Goal: Find specific page/section: Find specific page/section

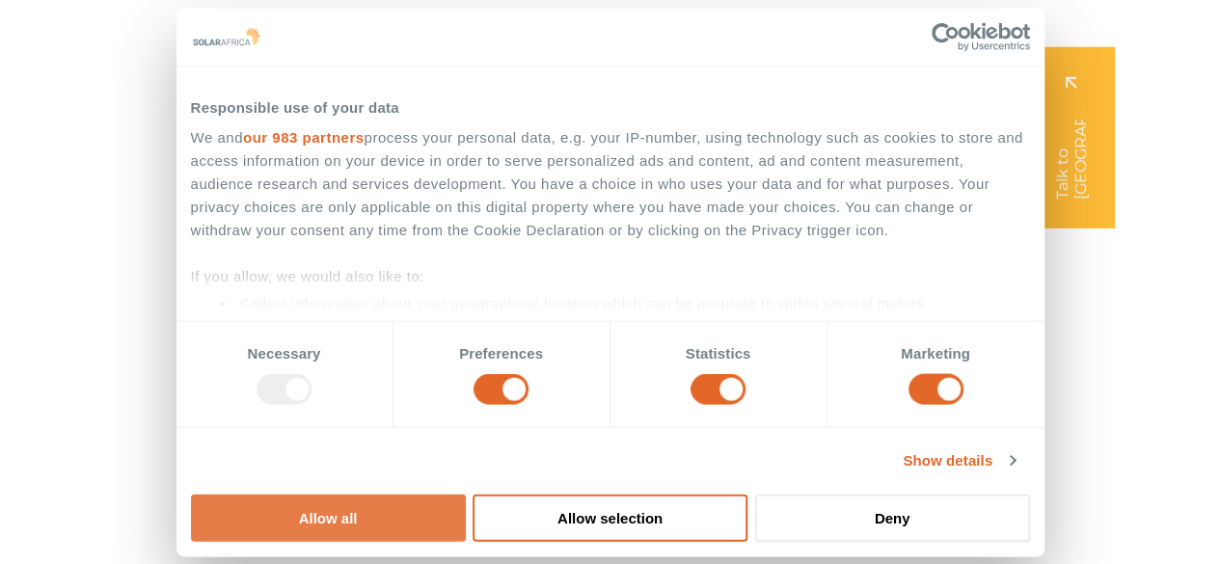
click at [466, 494] on button "Allow all" at bounding box center [328, 517] width 275 height 47
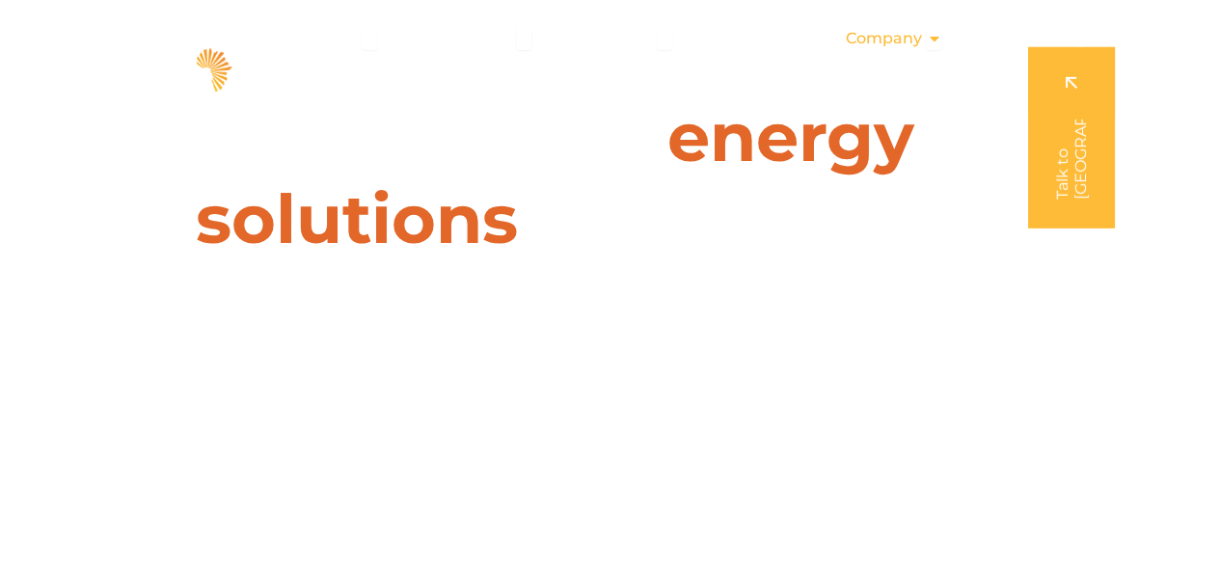
click at [930, 42] on icon "Menu" at bounding box center [933, 38] width 15 height 15
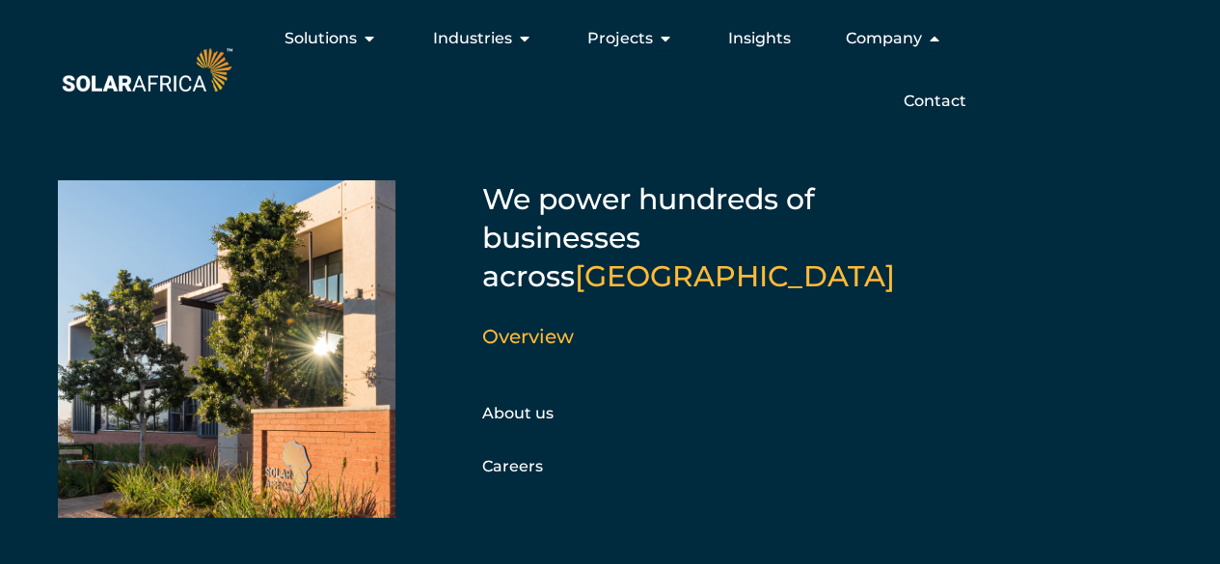
scroll to position [12, 0]
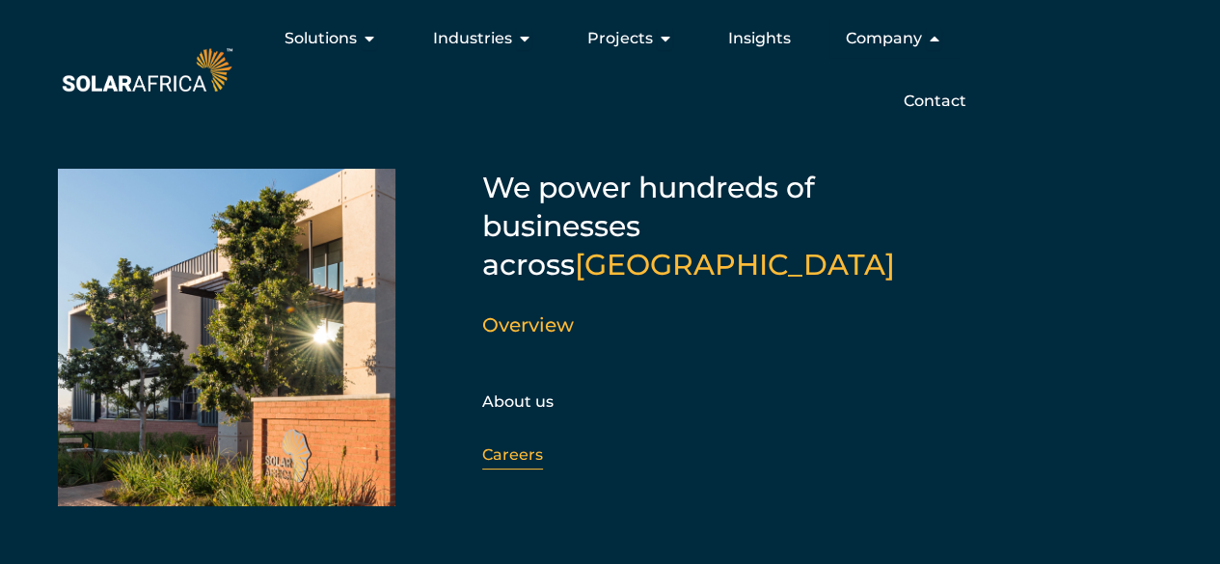
click at [519, 446] on link "Careers" at bounding box center [512, 455] width 61 height 18
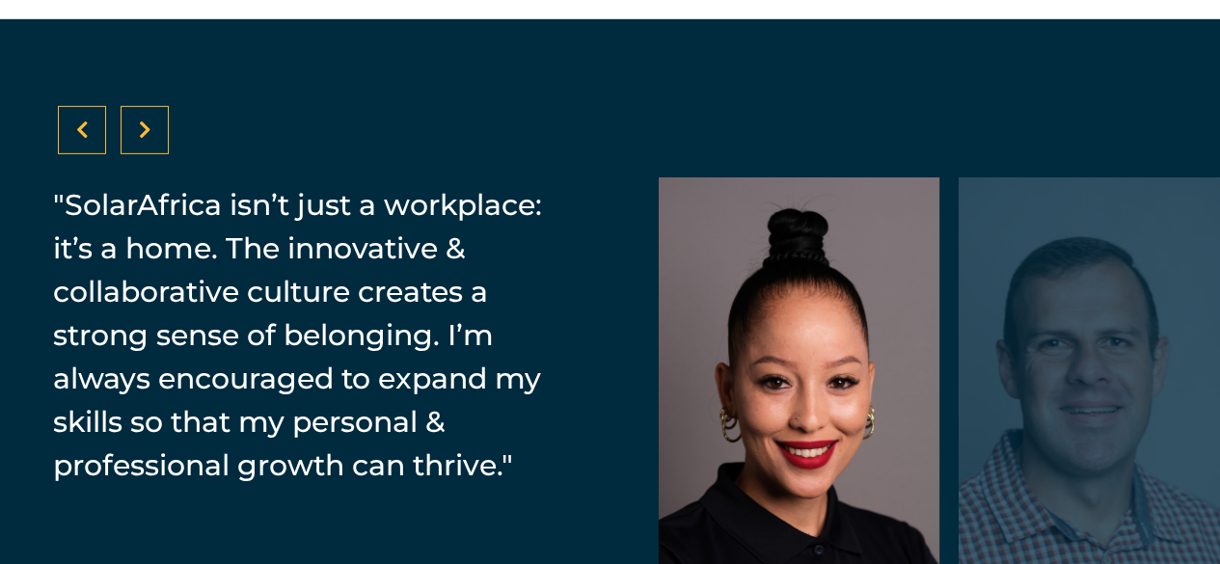
scroll to position [3027, 0]
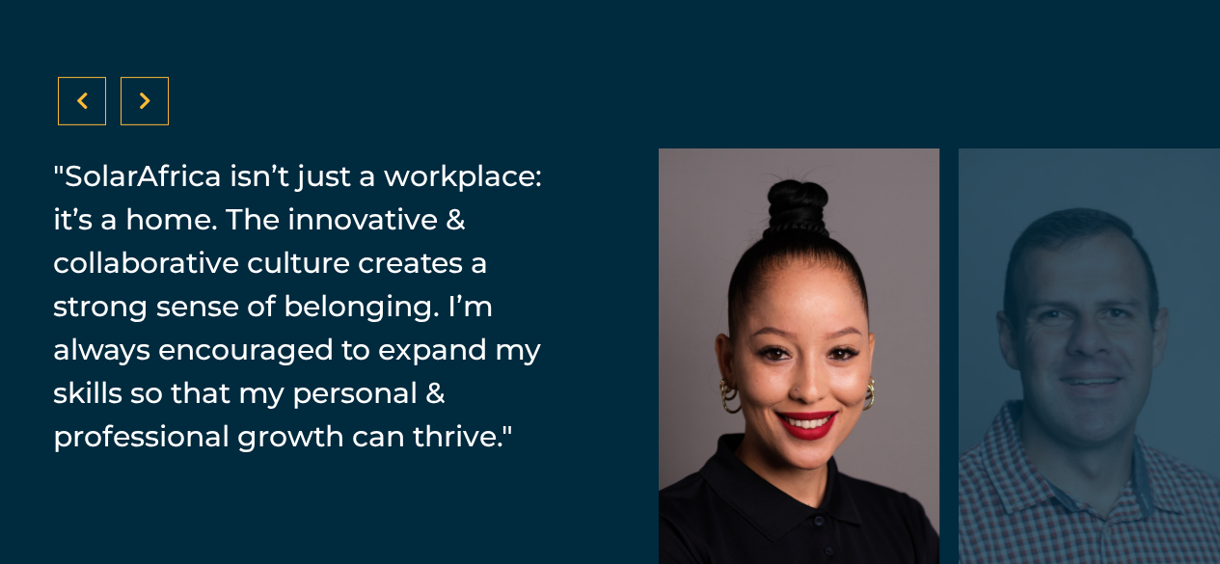
click at [139, 99] on icon at bounding box center [145, 101] width 13 height 19
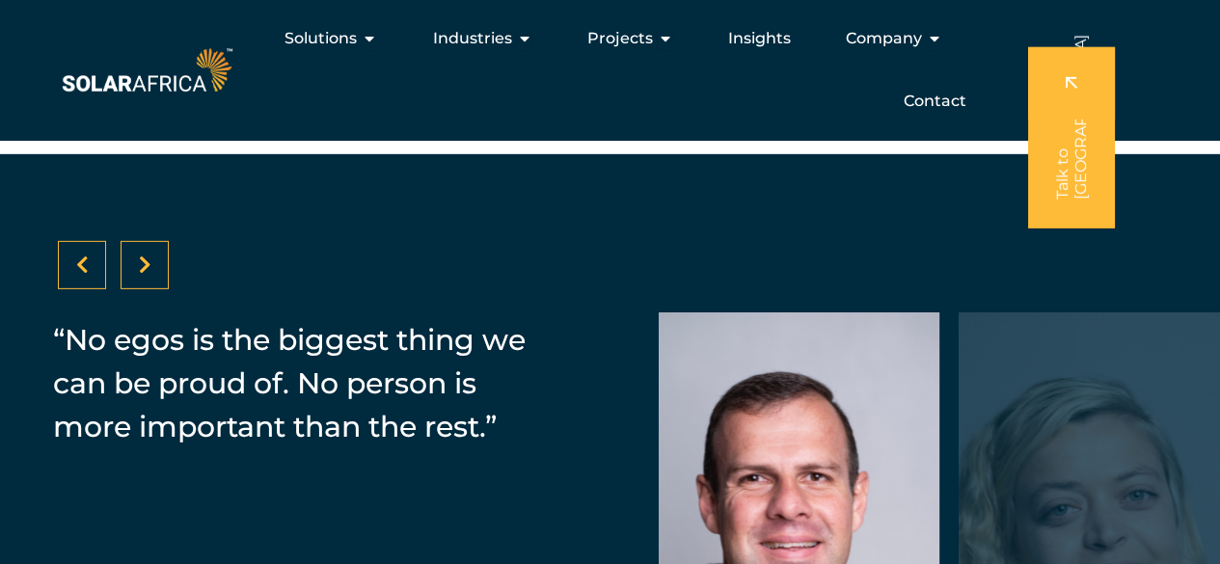
scroll to position [2834, 0]
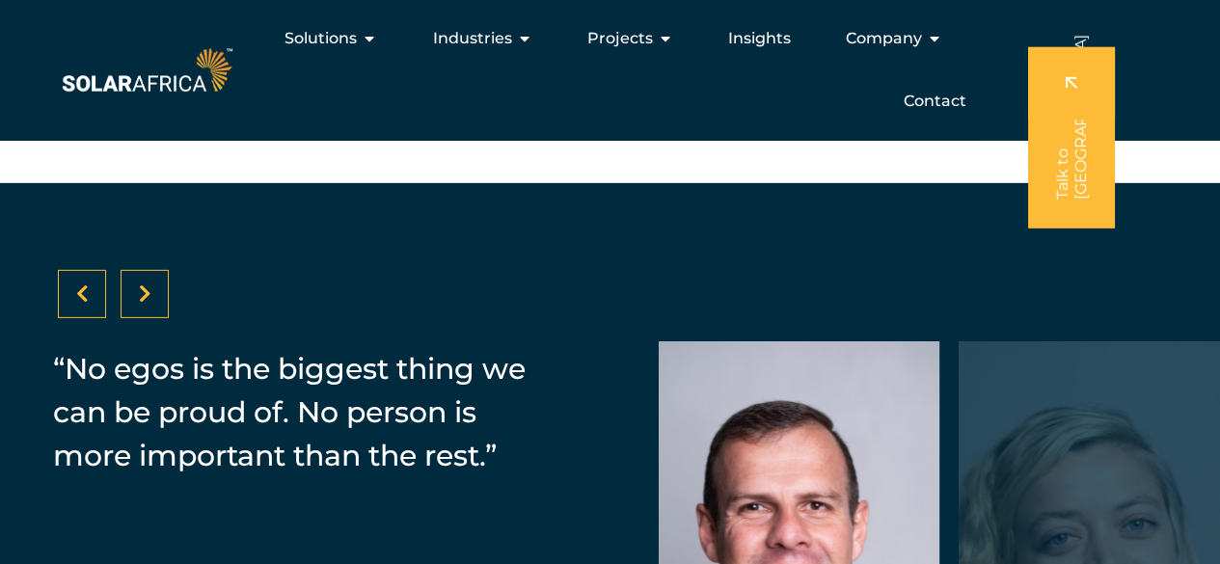
click at [152, 298] on div at bounding box center [145, 294] width 48 height 48
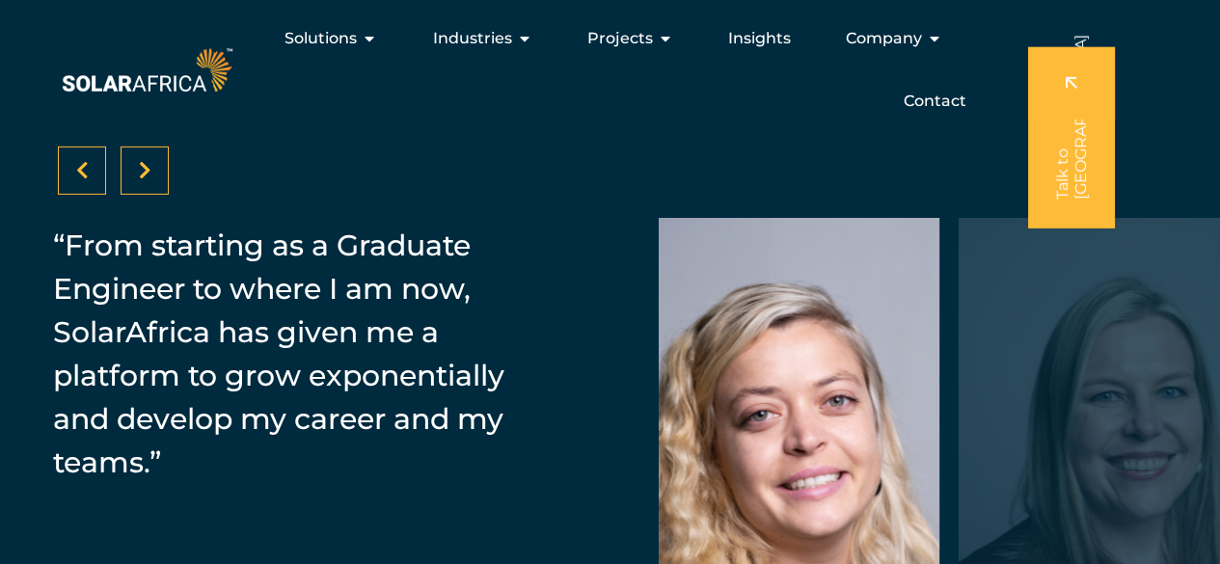
scroll to position [2931, 0]
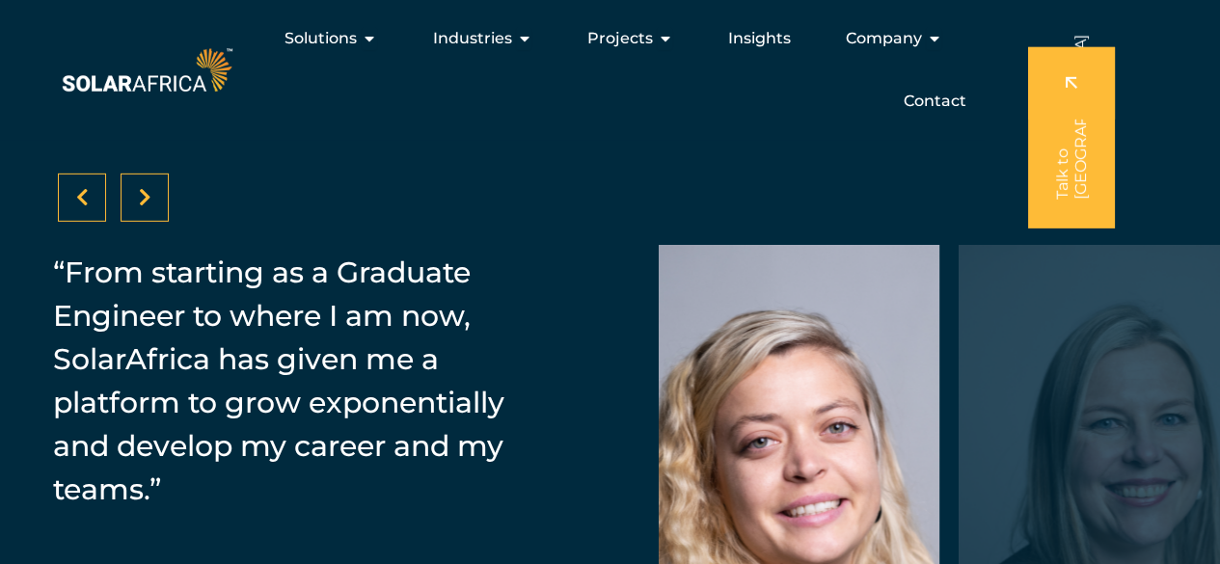
click at [143, 190] on icon at bounding box center [145, 197] width 13 height 19
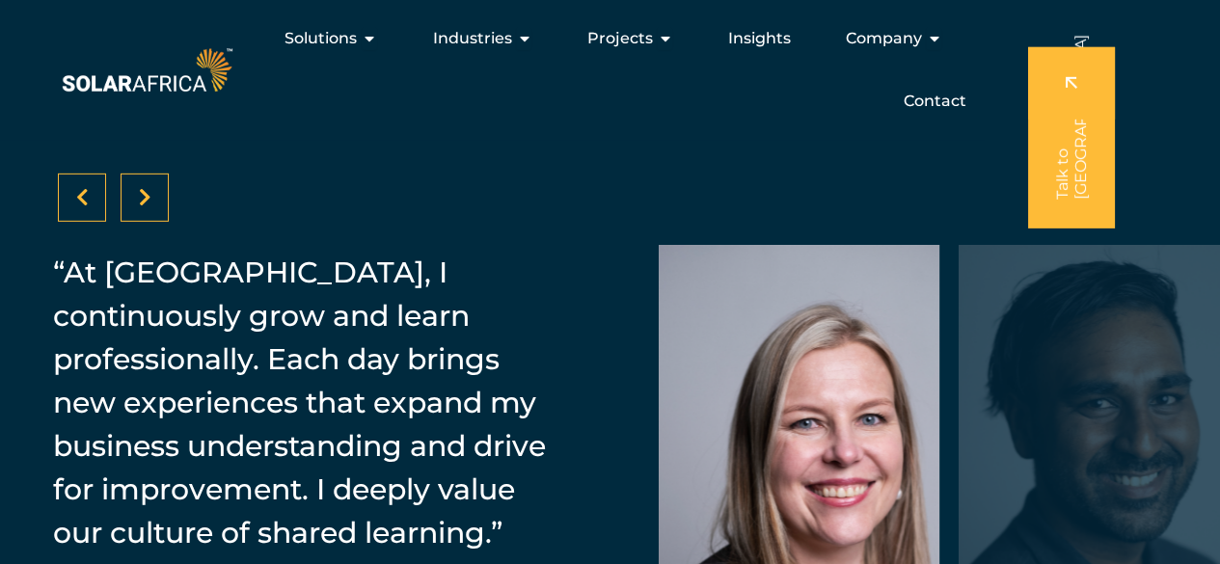
click at [146, 191] on icon at bounding box center [145, 197] width 13 height 19
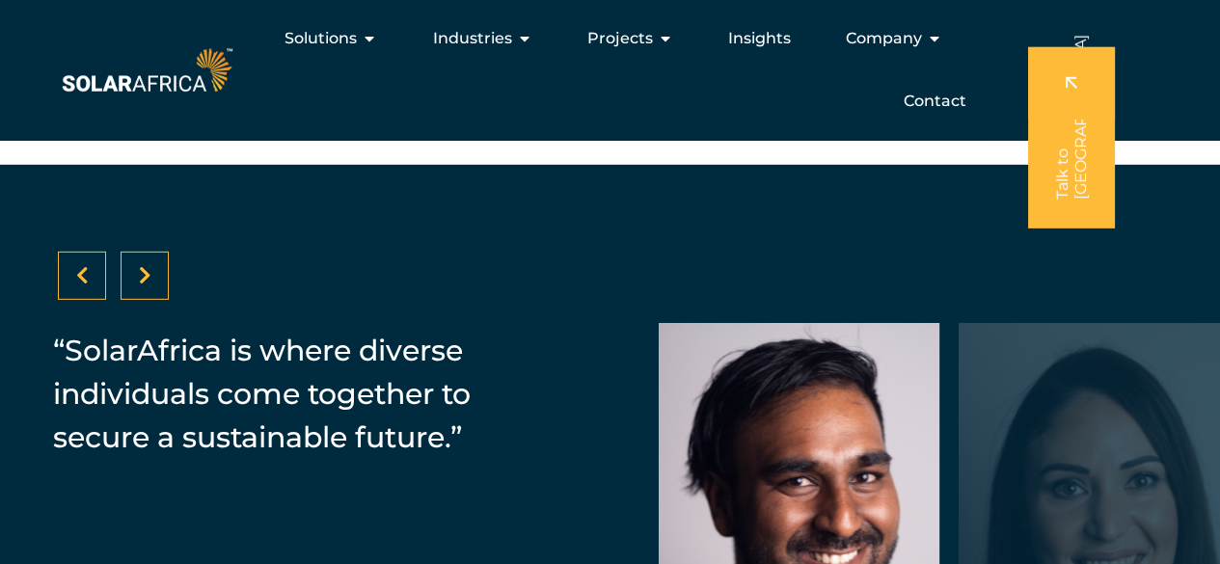
scroll to position [2834, 0]
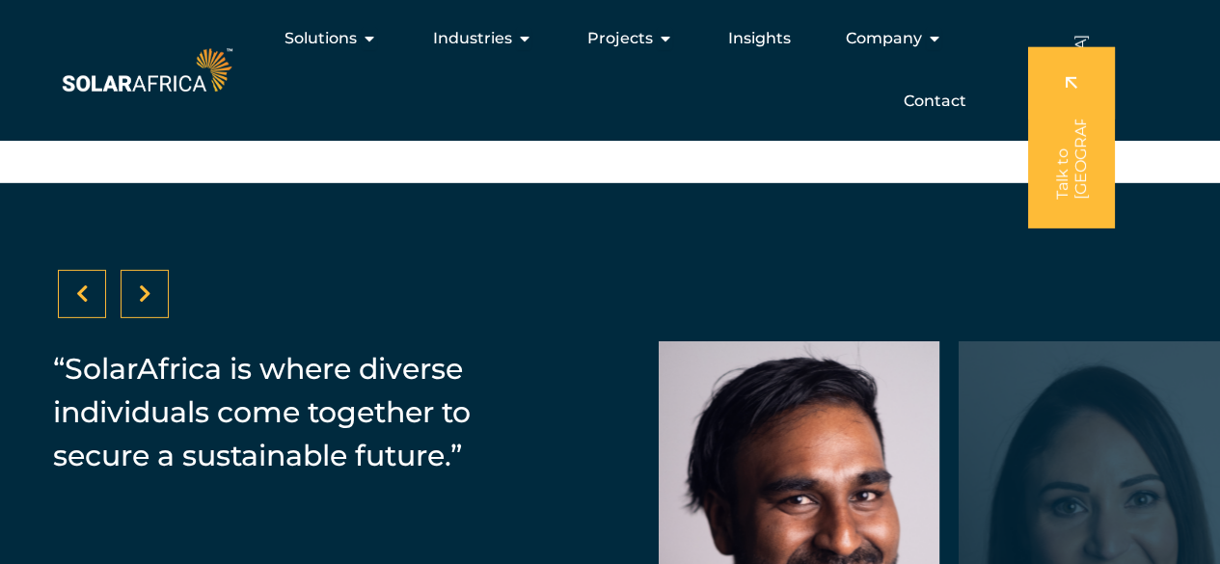
click at [139, 292] on icon at bounding box center [145, 294] width 13 height 19
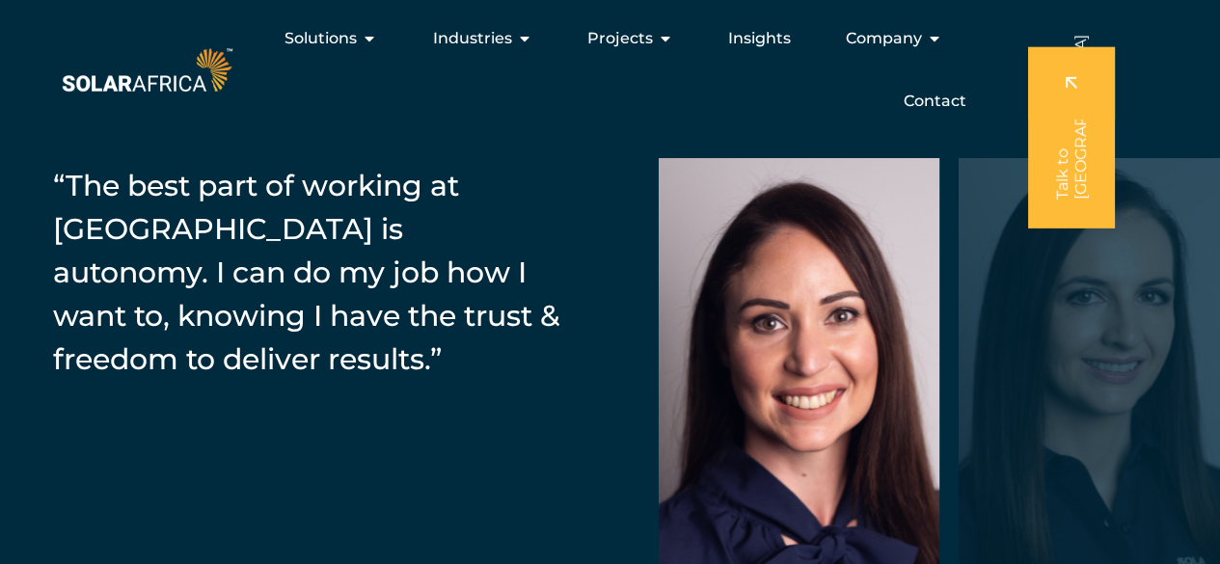
scroll to position [2931, 0]
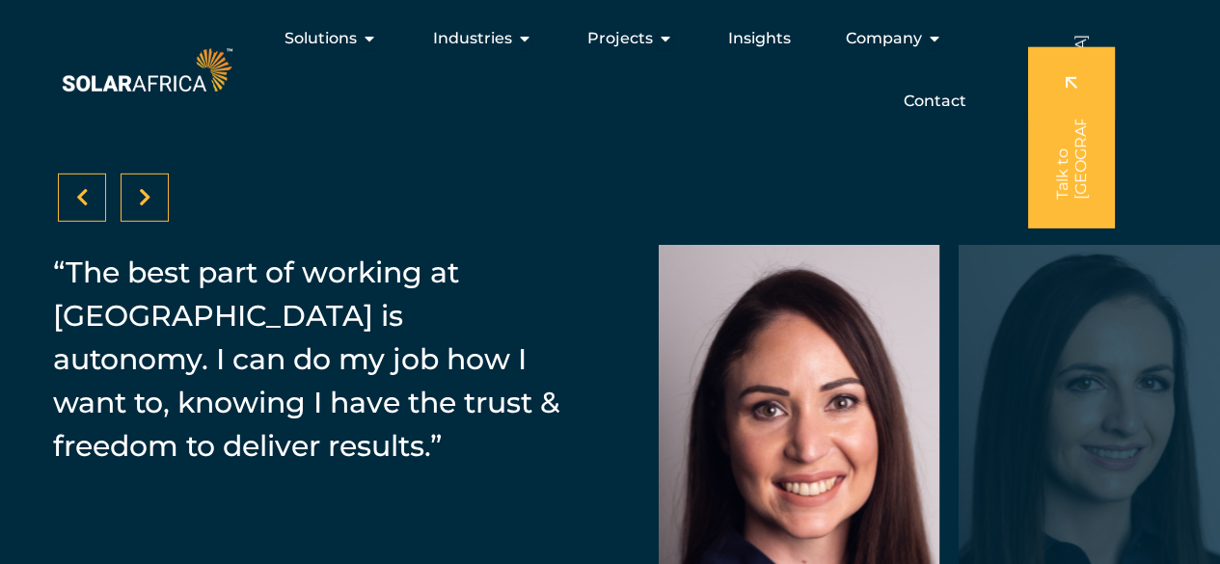
click at [156, 199] on div at bounding box center [145, 198] width 48 height 48
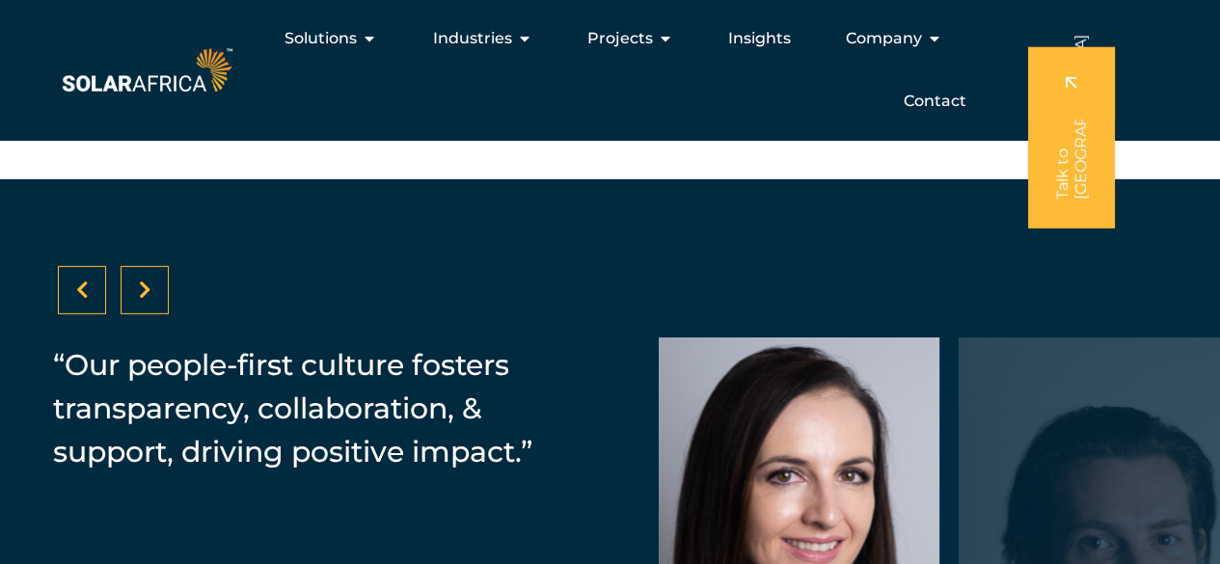
scroll to position [2834, 0]
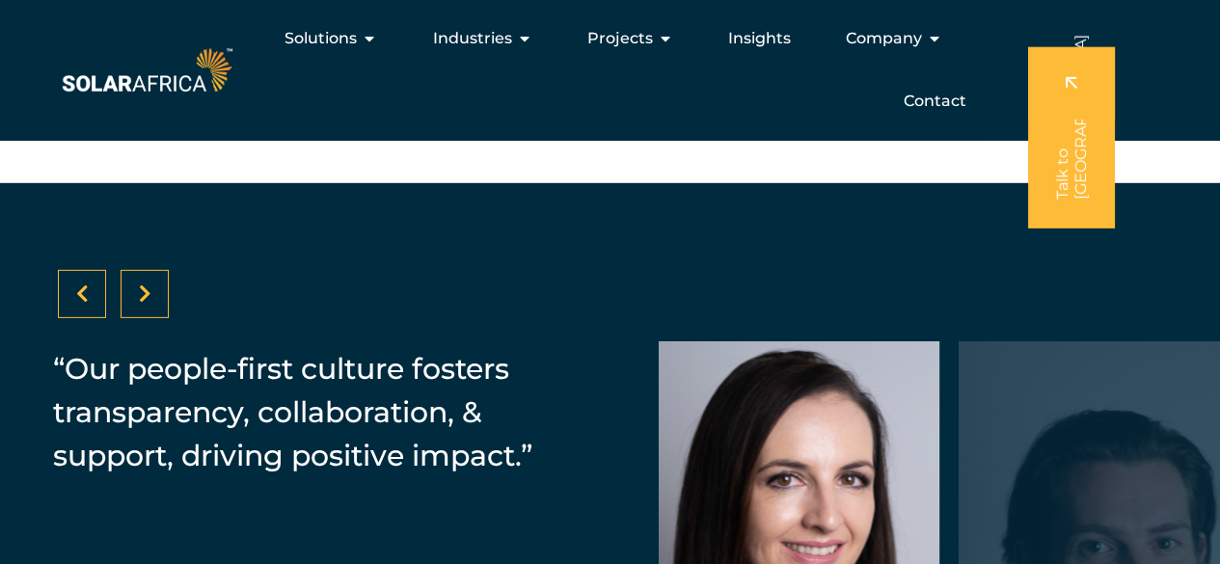
click at [150, 294] on icon at bounding box center [145, 294] width 13 height 19
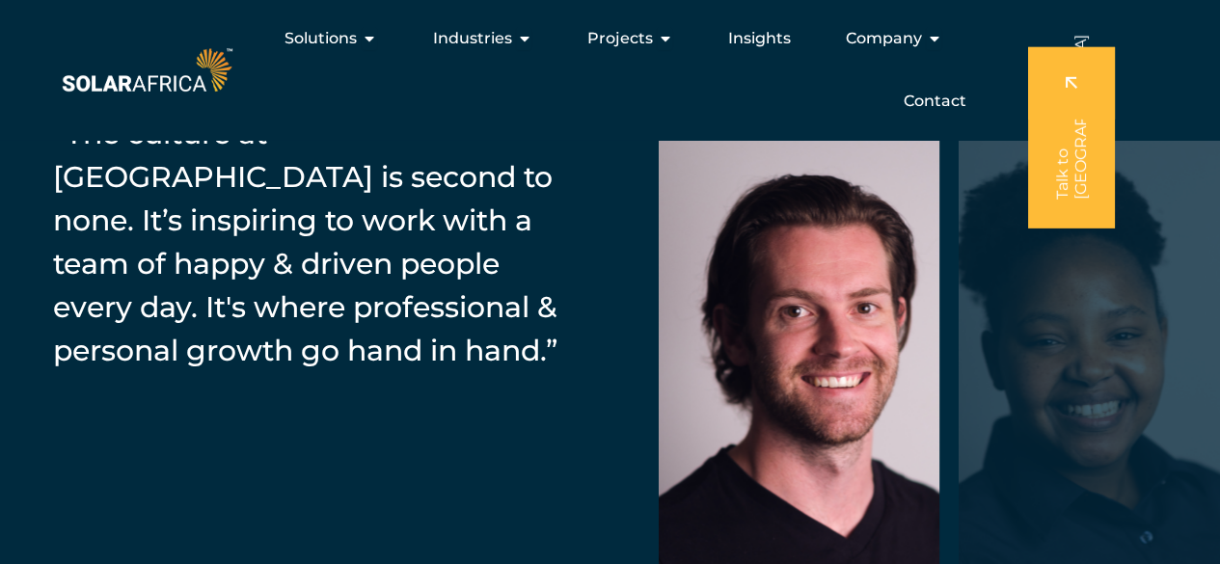
scroll to position [2931, 0]
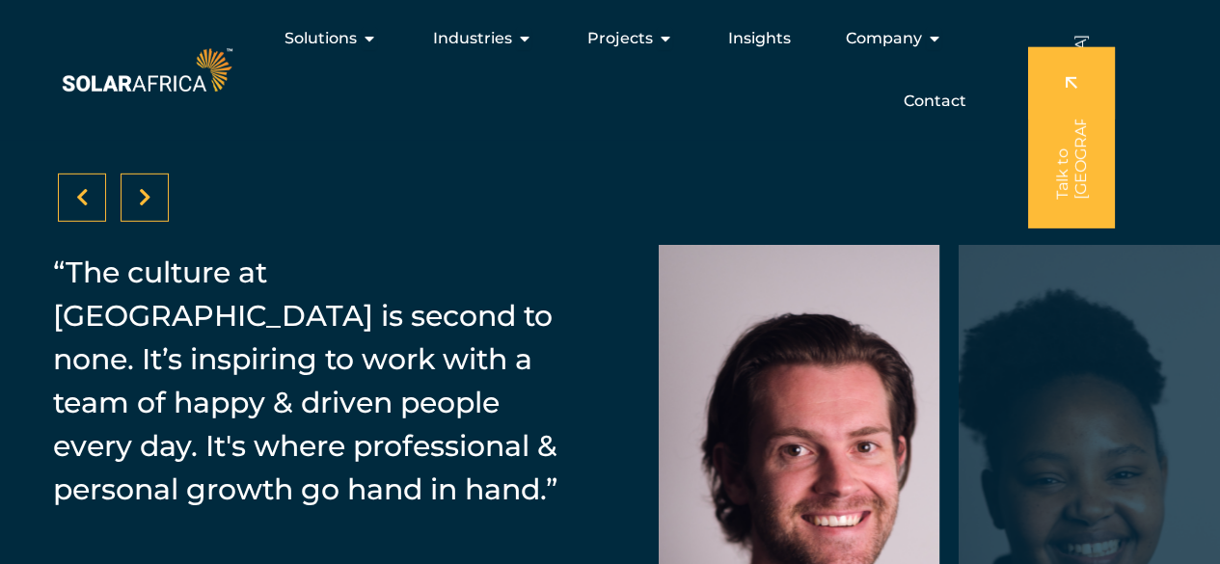
click at [142, 198] on icon at bounding box center [145, 197] width 13 height 19
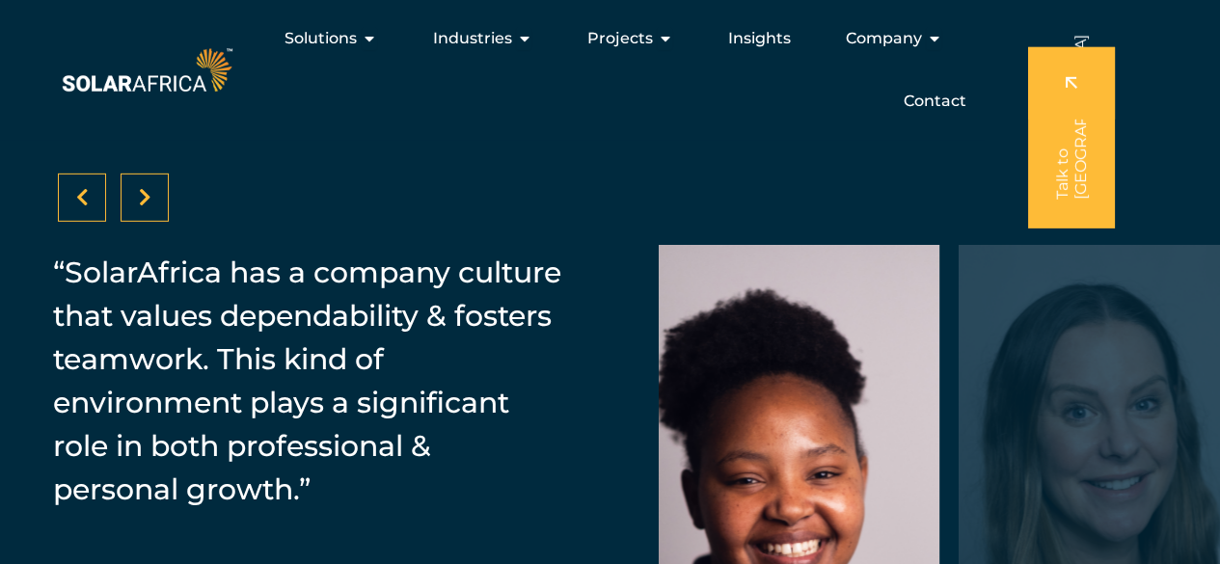
click at [144, 197] on icon at bounding box center [145, 197] width 13 height 19
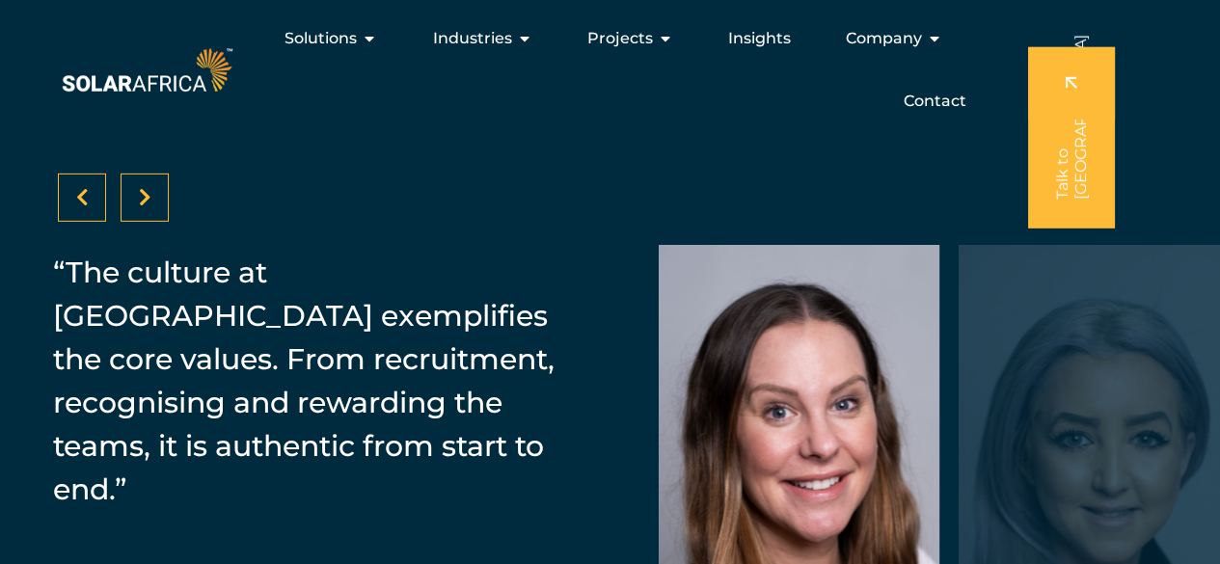
click at [139, 189] on icon at bounding box center [145, 197] width 13 height 19
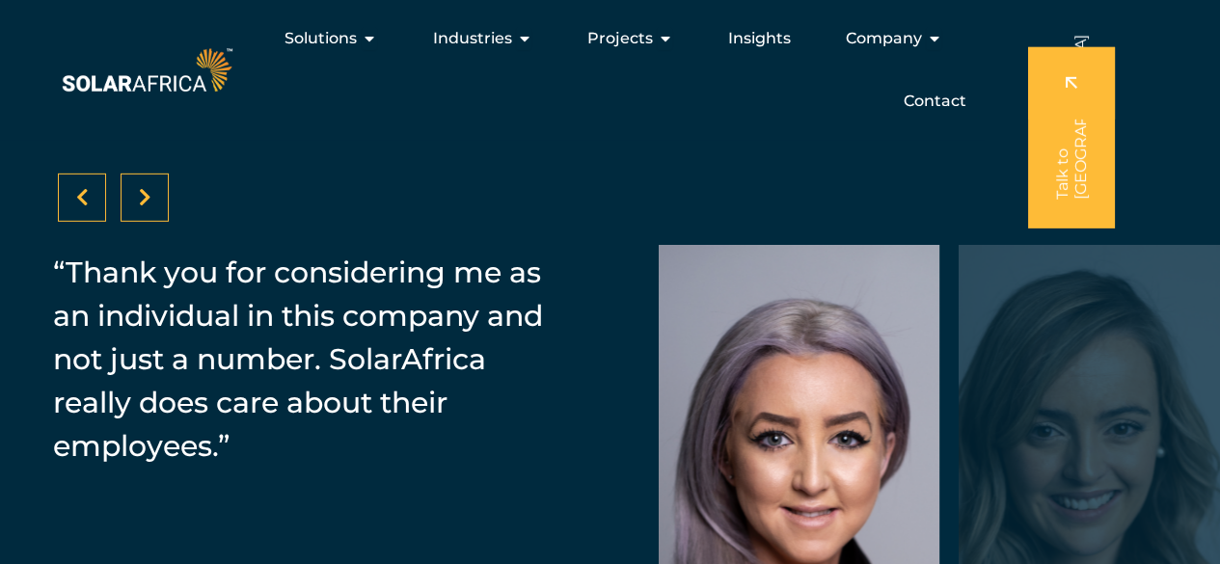
click at [139, 199] on icon at bounding box center [145, 197] width 13 height 19
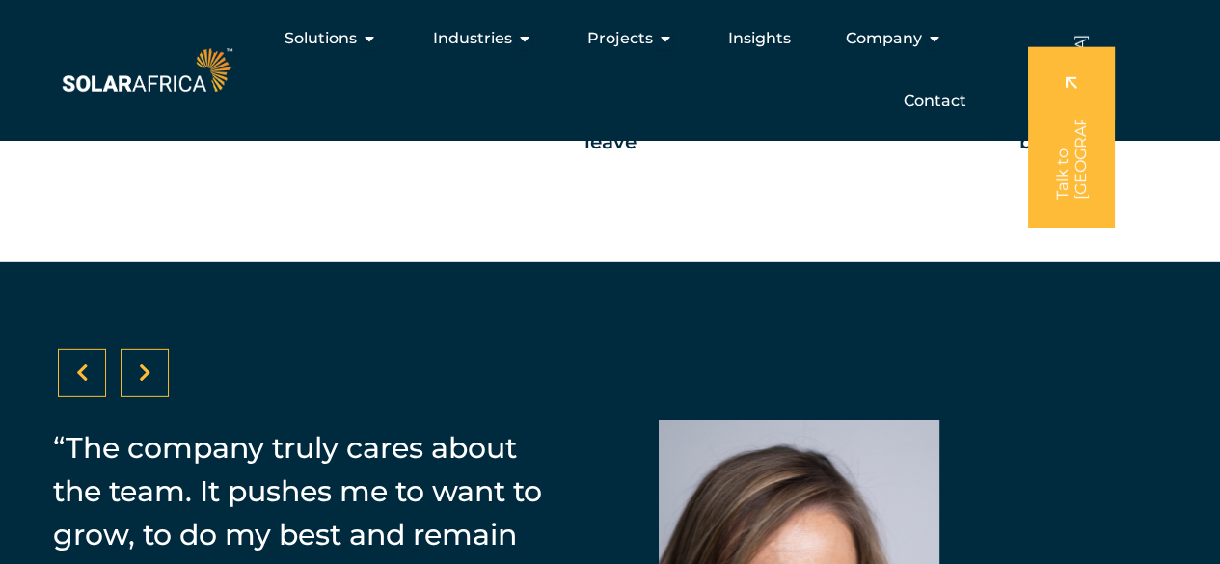
scroll to position [2738, 0]
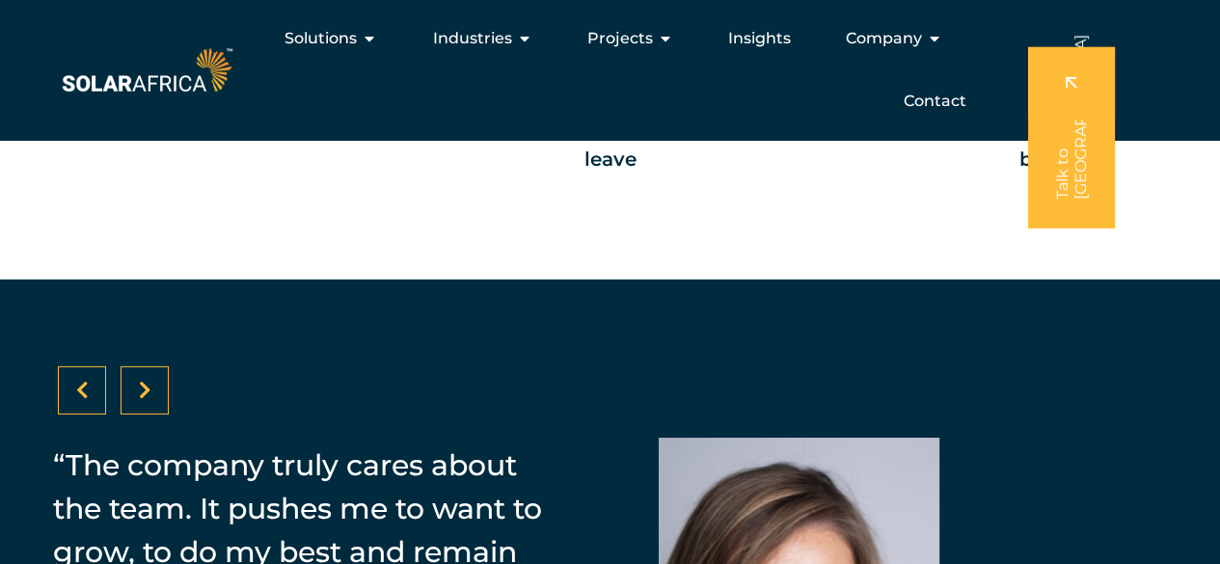
click at [137, 393] on div at bounding box center [145, 391] width 48 height 48
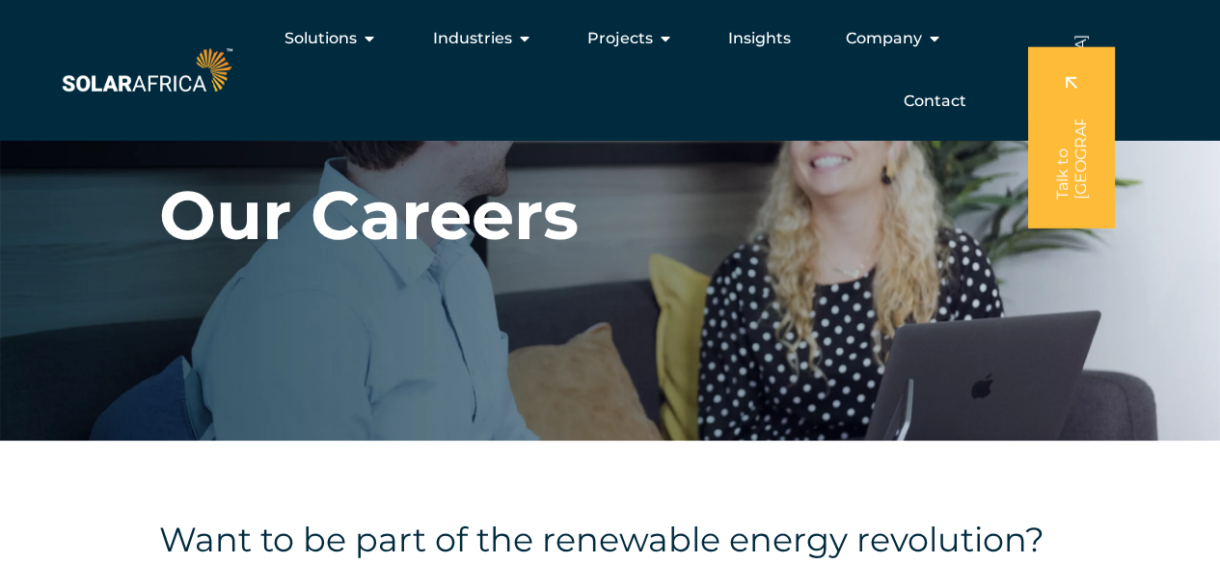
scroll to position [0, 0]
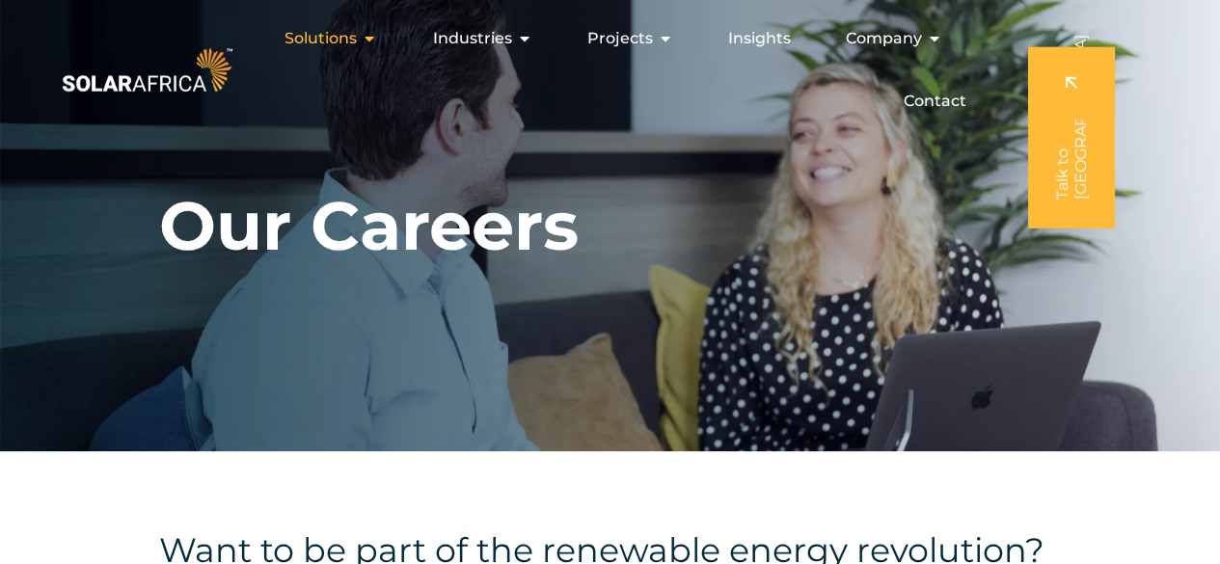
click at [375, 42] on icon "Menu" at bounding box center [369, 38] width 15 height 15
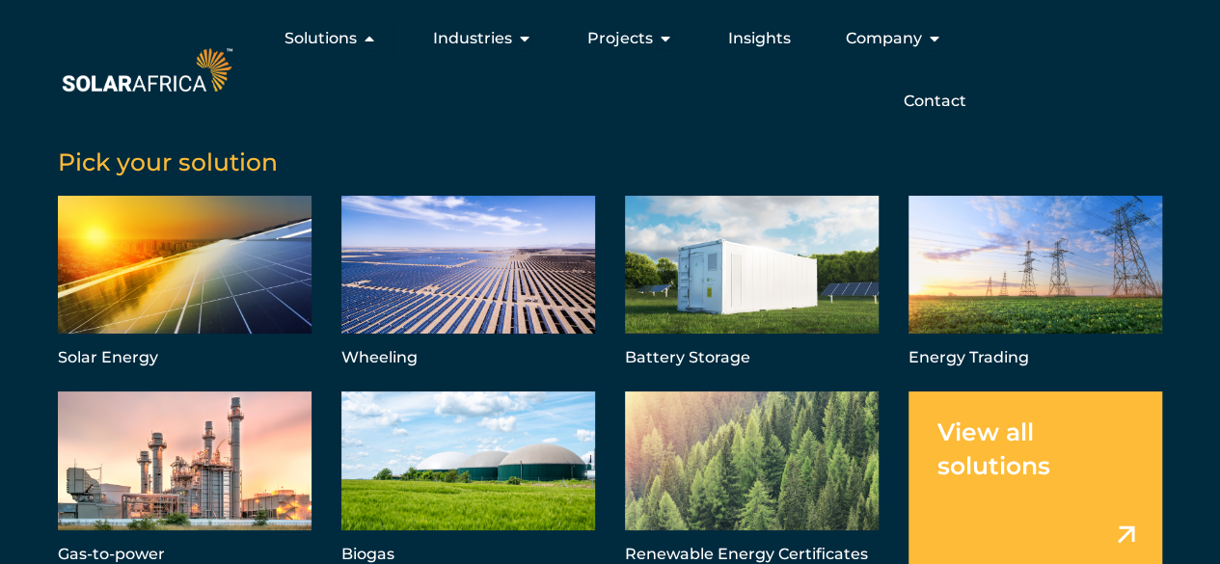
scroll to position [18, 0]
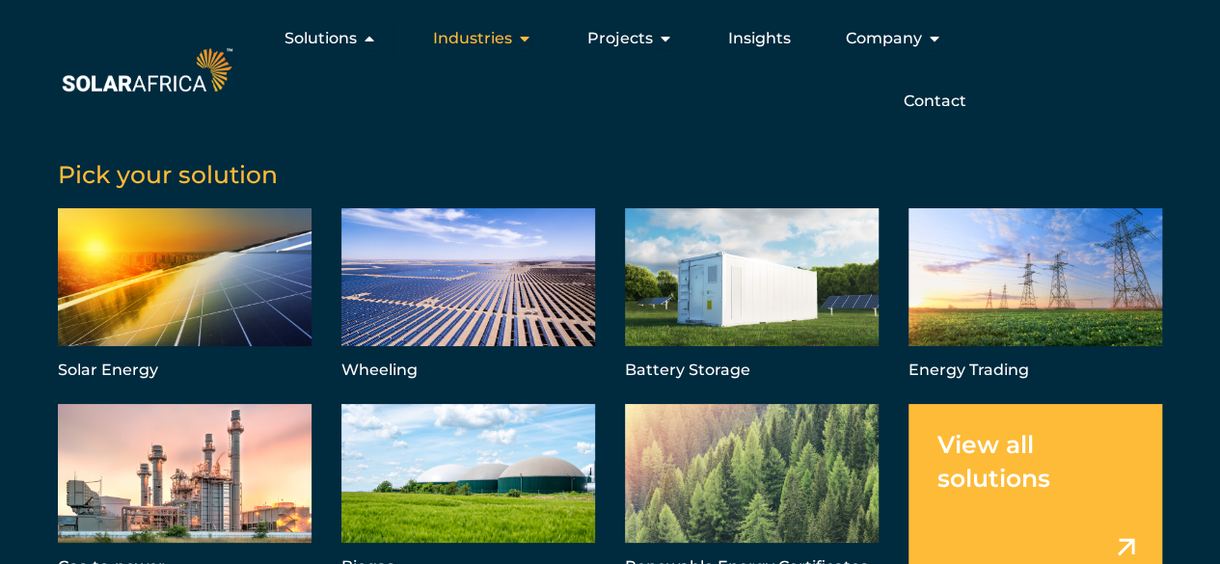
click at [532, 42] on icon "Menu" at bounding box center [523, 38] width 15 height 15
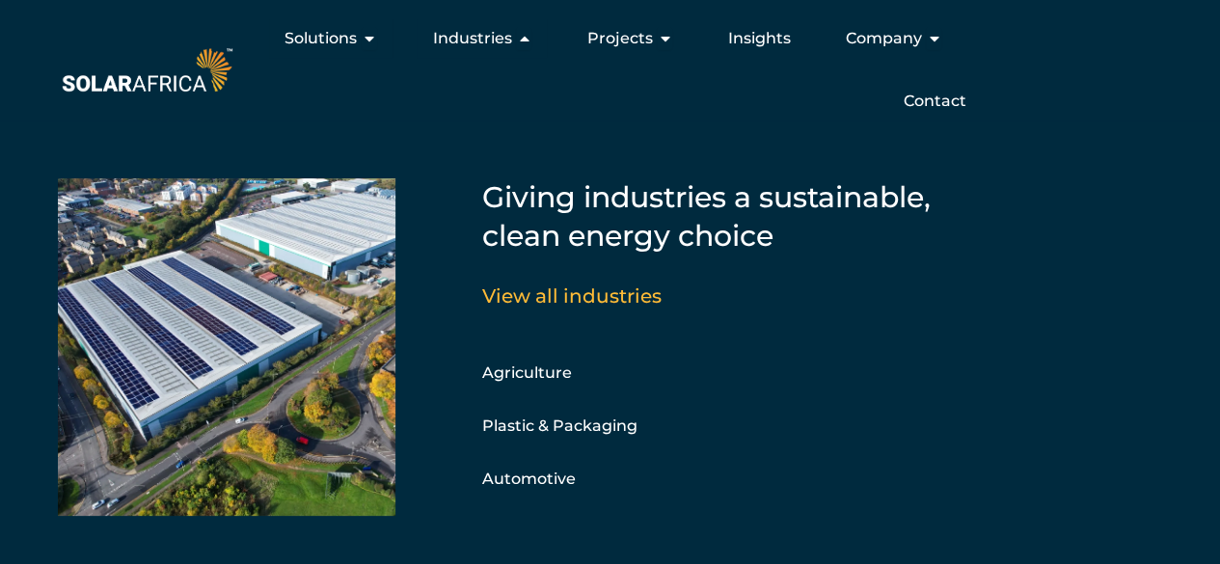
scroll to position [0, 0]
click at [666, 41] on icon "Menu" at bounding box center [664, 38] width 15 height 15
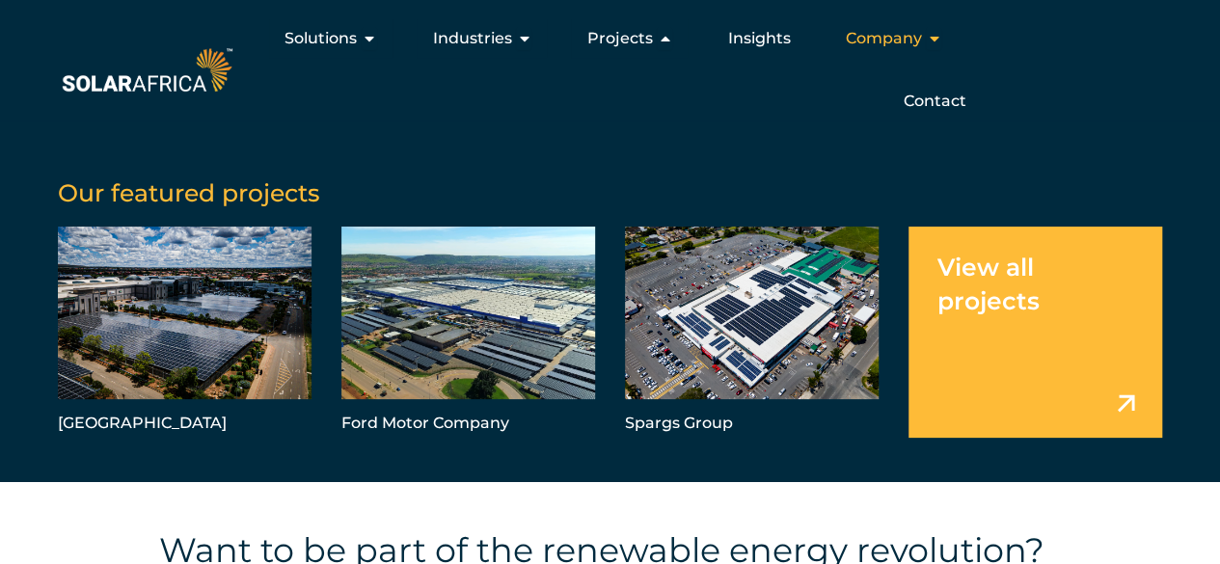
click at [929, 41] on icon "Menu" at bounding box center [933, 38] width 15 height 15
